Goal: Use online tool/utility: Utilize a website feature to perform a specific function

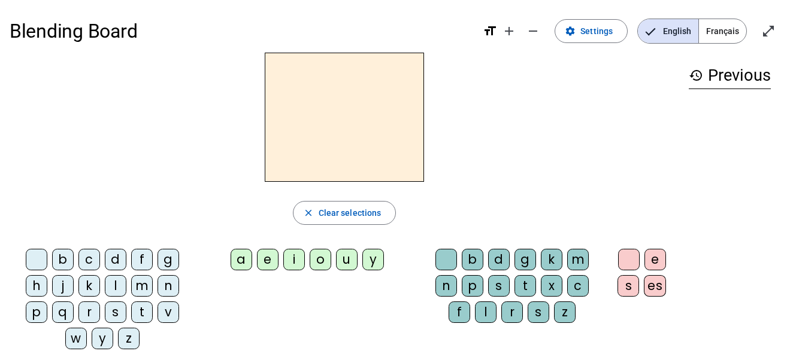
scroll to position [9, 0]
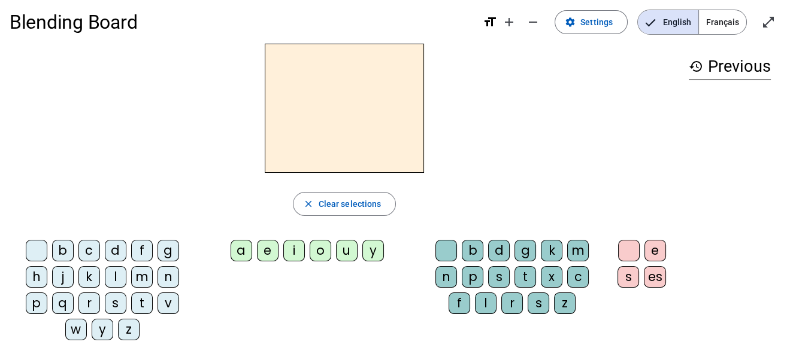
click at [120, 277] on div "l" at bounding box center [116, 277] width 22 height 22
click at [265, 248] on div "e" at bounding box center [268, 251] width 22 height 22
click at [146, 304] on div "t" at bounding box center [142, 304] width 22 height 22
click at [117, 305] on div "s" at bounding box center [116, 304] width 22 height 22
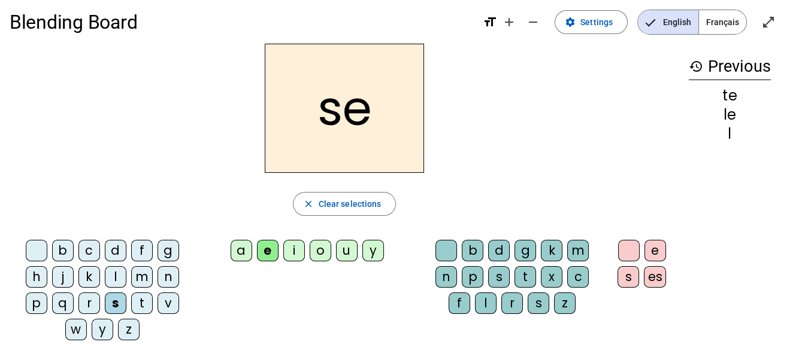
click at [85, 302] on div "r" at bounding box center [89, 304] width 22 height 22
click at [62, 281] on div "j" at bounding box center [63, 277] width 22 height 22
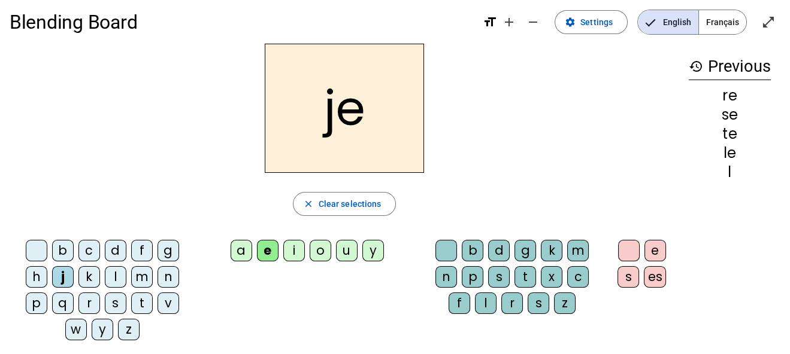
click at [142, 244] on div "f" at bounding box center [142, 251] width 22 height 22
click at [140, 298] on div "t" at bounding box center [142, 304] width 22 height 22
click at [63, 277] on div "j" at bounding box center [63, 277] width 22 height 22
click at [240, 248] on div "a" at bounding box center [242, 251] width 22 height 22
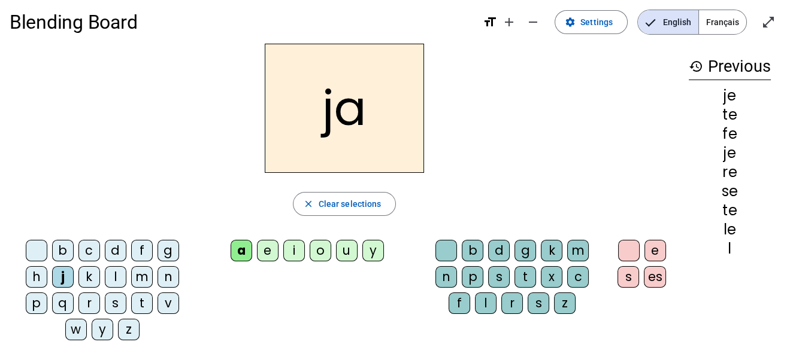
click at [515, 307] on div "r" at bounding box center [512, 304] width 22 height 22
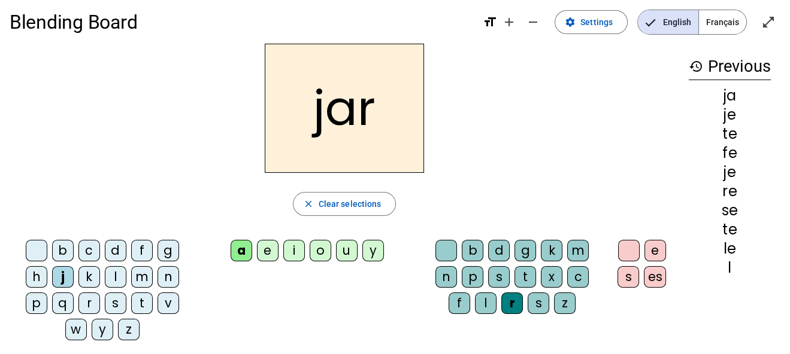
click at [108, 299] on div "s" at bounding box center [116, 304] width 22 height 22
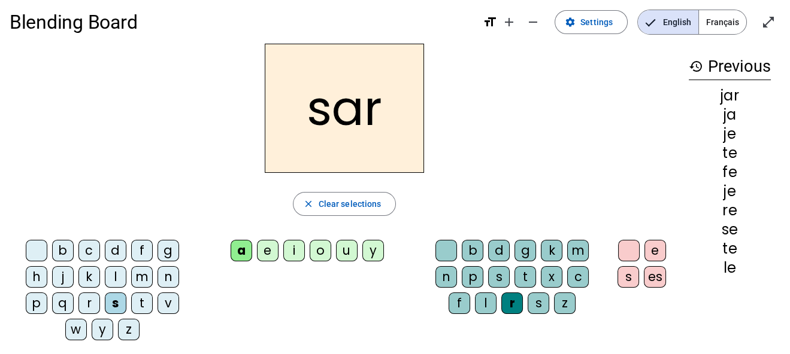
click at [139, 300] on div "t" at bounding box center [142, 304] width 22 height 22
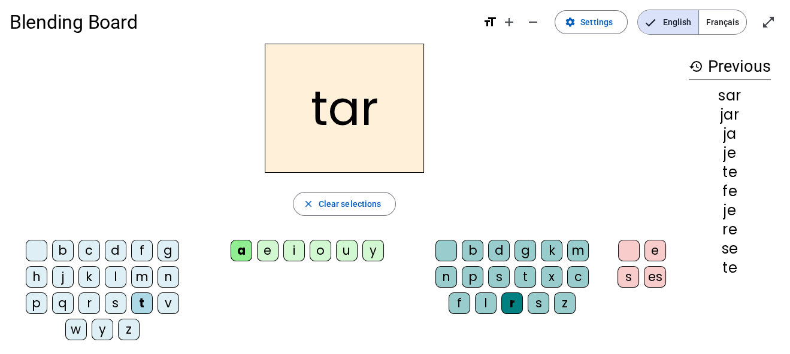
click at [139, 245] on div "f" at bounding box center [142, 251] width 22 height 22
click at [478, 299] on div "l" at bounding box center [486, 304] width 22 height 22
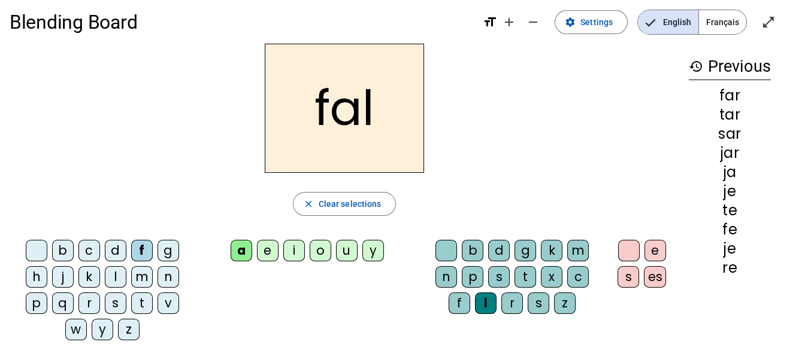
click at [113, 306] on div "s" at bounding box center [116, 304] width 22 height 22
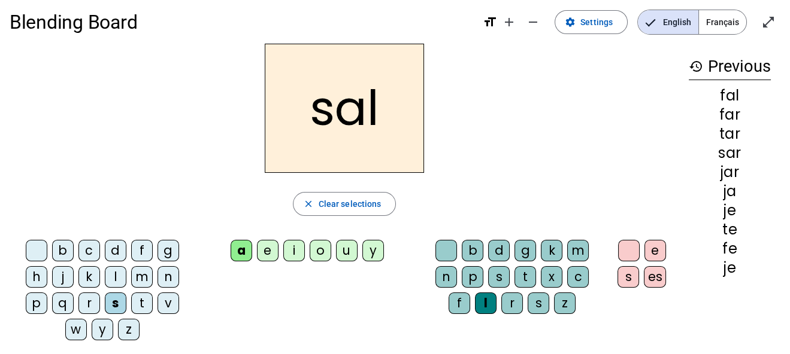
click at [90, 302] on div "r" at bounding box center [89, 304] width 22 height 22
